Goal: Book appointment/travel/reservation

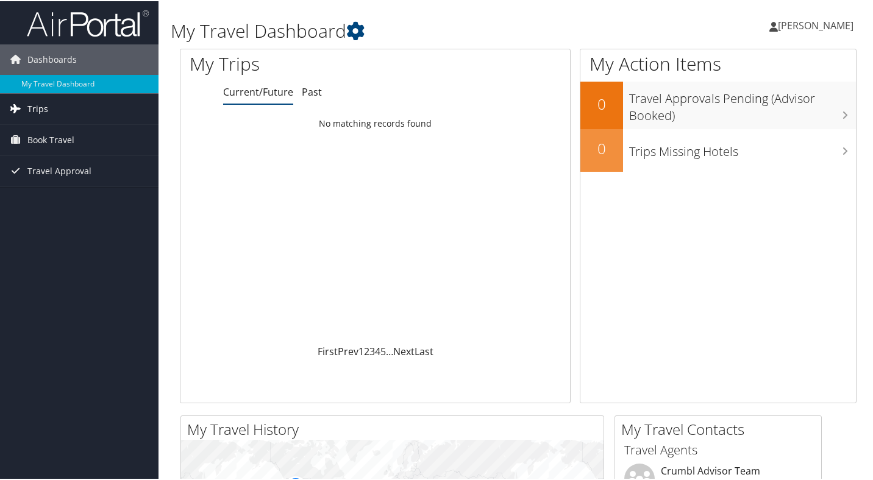
click at [29, 109] on span "Trips" at bounding box center [37, 108] width 21 height 30
click at [63, 198] on span "Book Travel" at bounding box center [50, 194] width 47 height 30
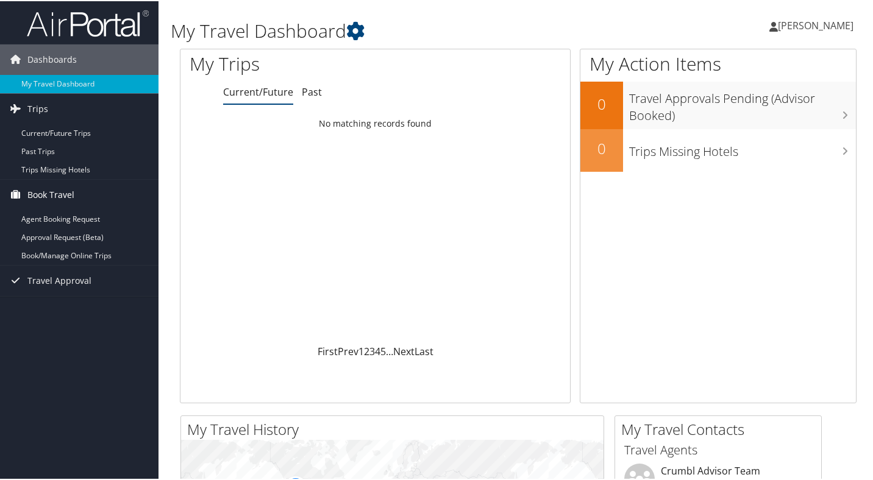
click at [54, 193] on span "Book Travel" at bounding box center [50, 194] width 47 height 30
click at [51, 200] on span "Book Travel" at bounding box center [50, 194] width 47 height 30
click at [68, 251] on link "Book/Manage Online Trips" at bounding box center [79, 255] width 159 height 18
